Goal: Task Accomplishment & Management: Manage account settings

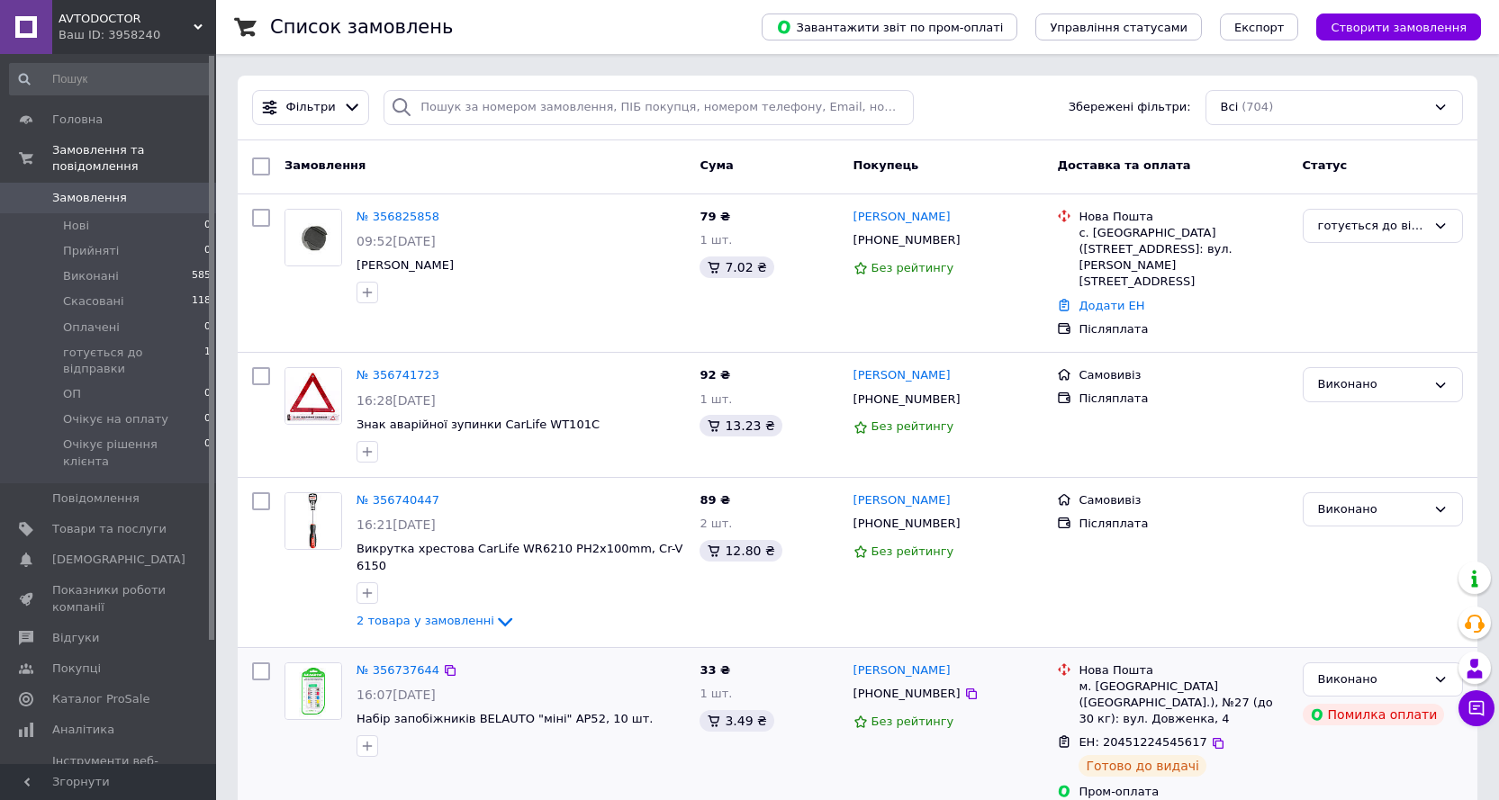
scroll to position [90, 0]
drag, startPoint x: 110, startPoint y: 537, endPoint x: 167, endPoint y: 537, distance: 57.6
click at [108, 582] on span "Показники роботи компанії" at bounding box center [109, 598] width 114 height 32
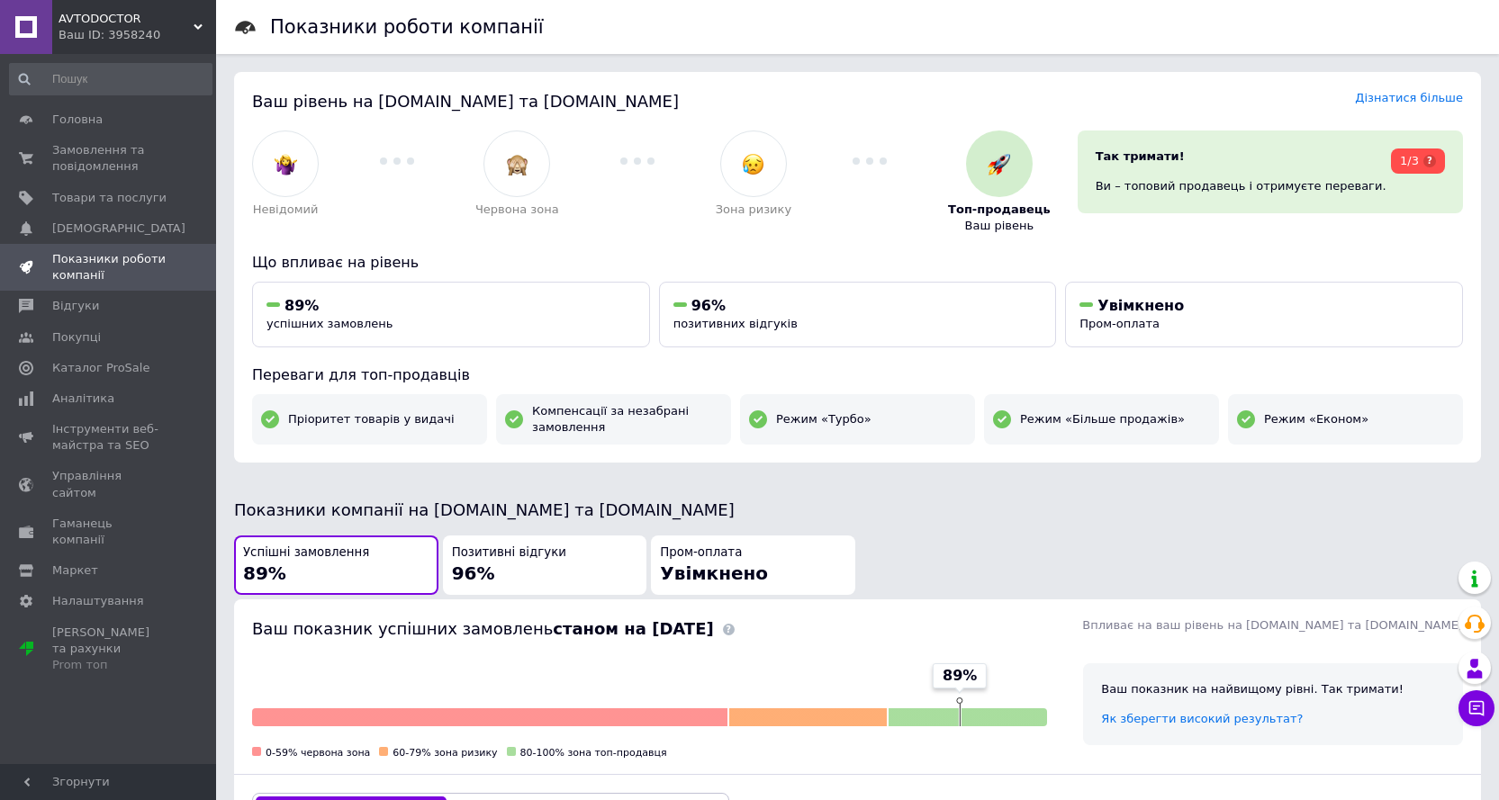
scroll to position [180, 0]
